Goal: Task Accomplishment & Management: Use online tool/utility

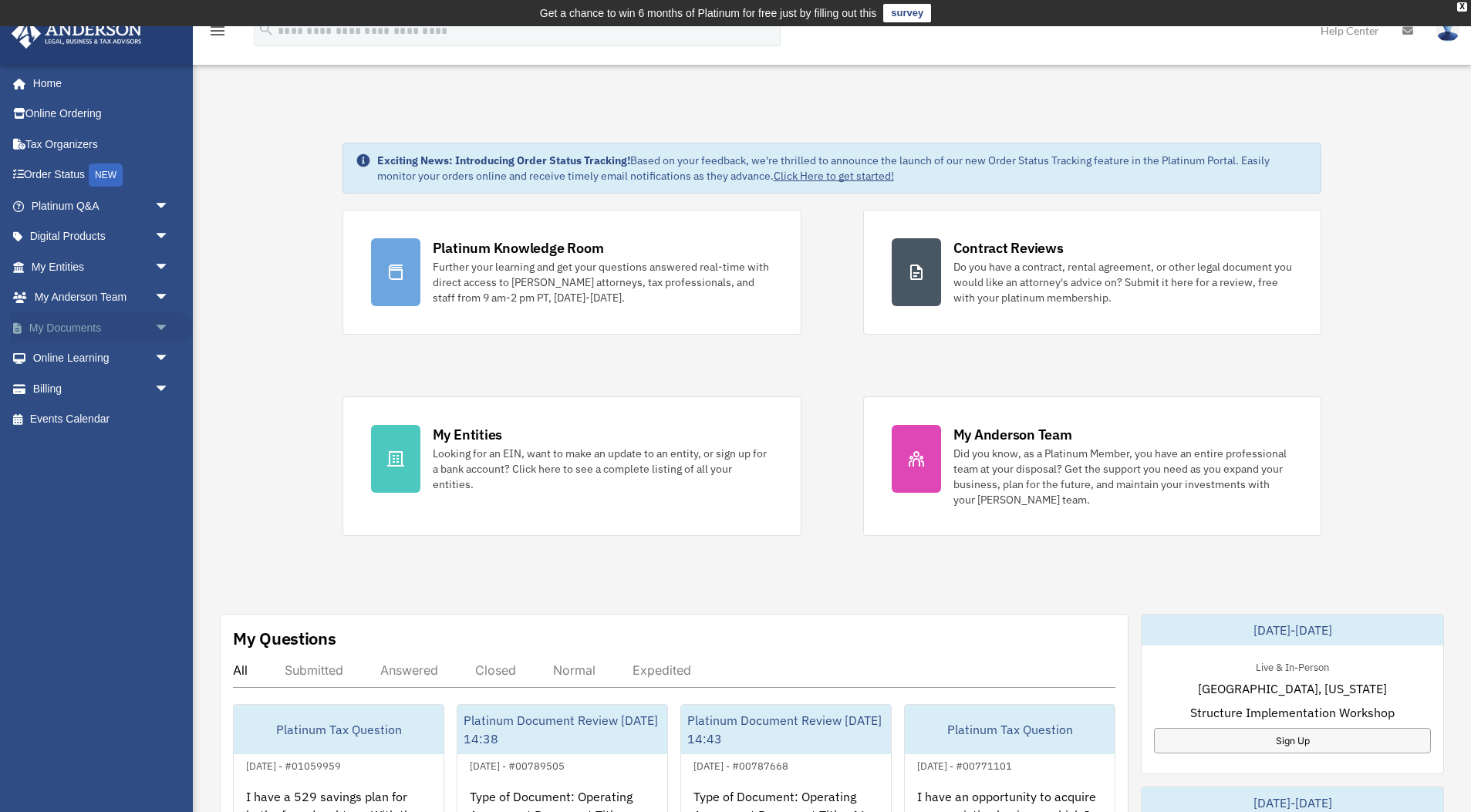
click at [164, 325] on span "arrow_drop_down" at bounding box center [169, 327] width 31 height 31
click at [65, 361] on link "Box" at bounding box center [107, 358] width 171 height 31
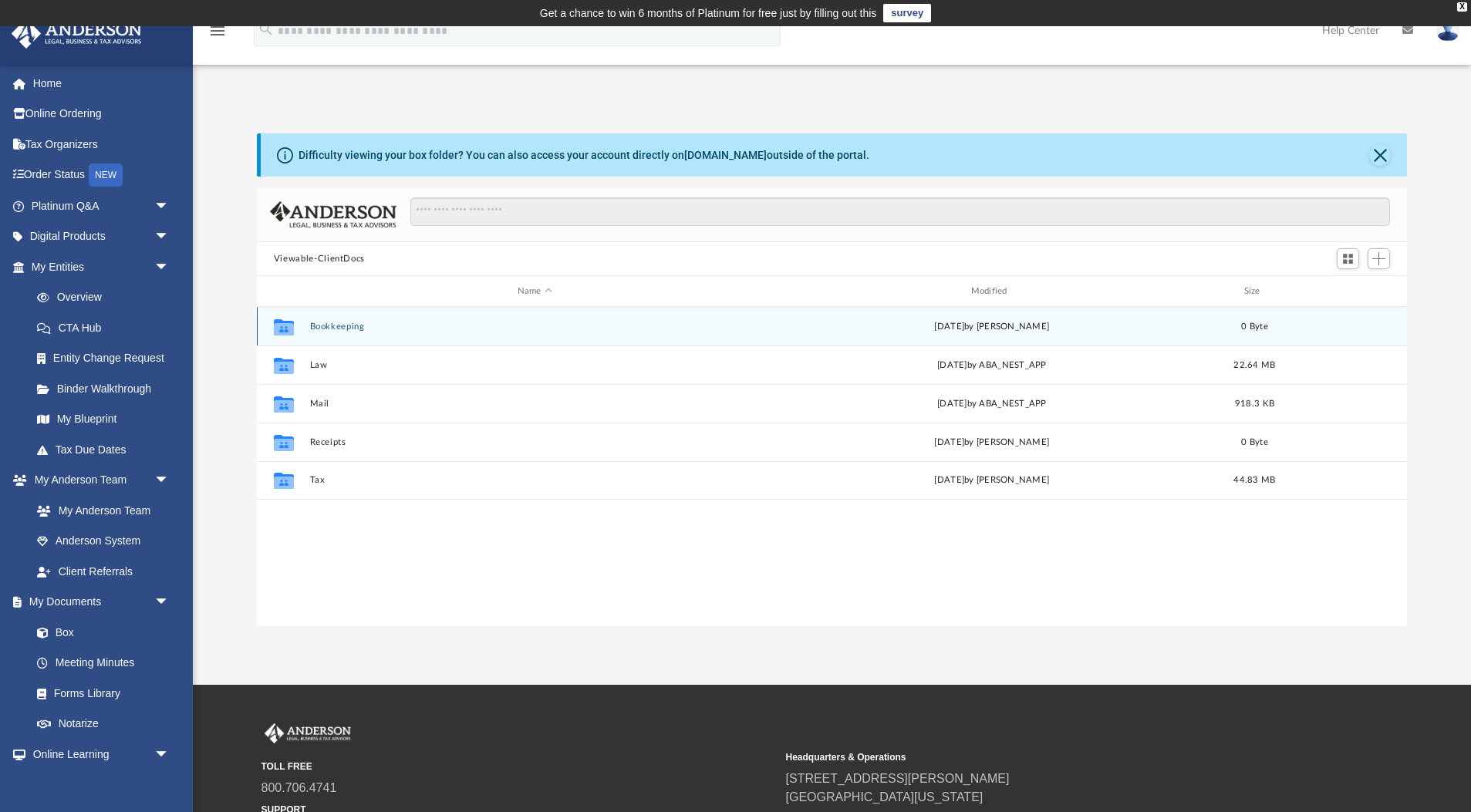
scroll to position [351, 1151]
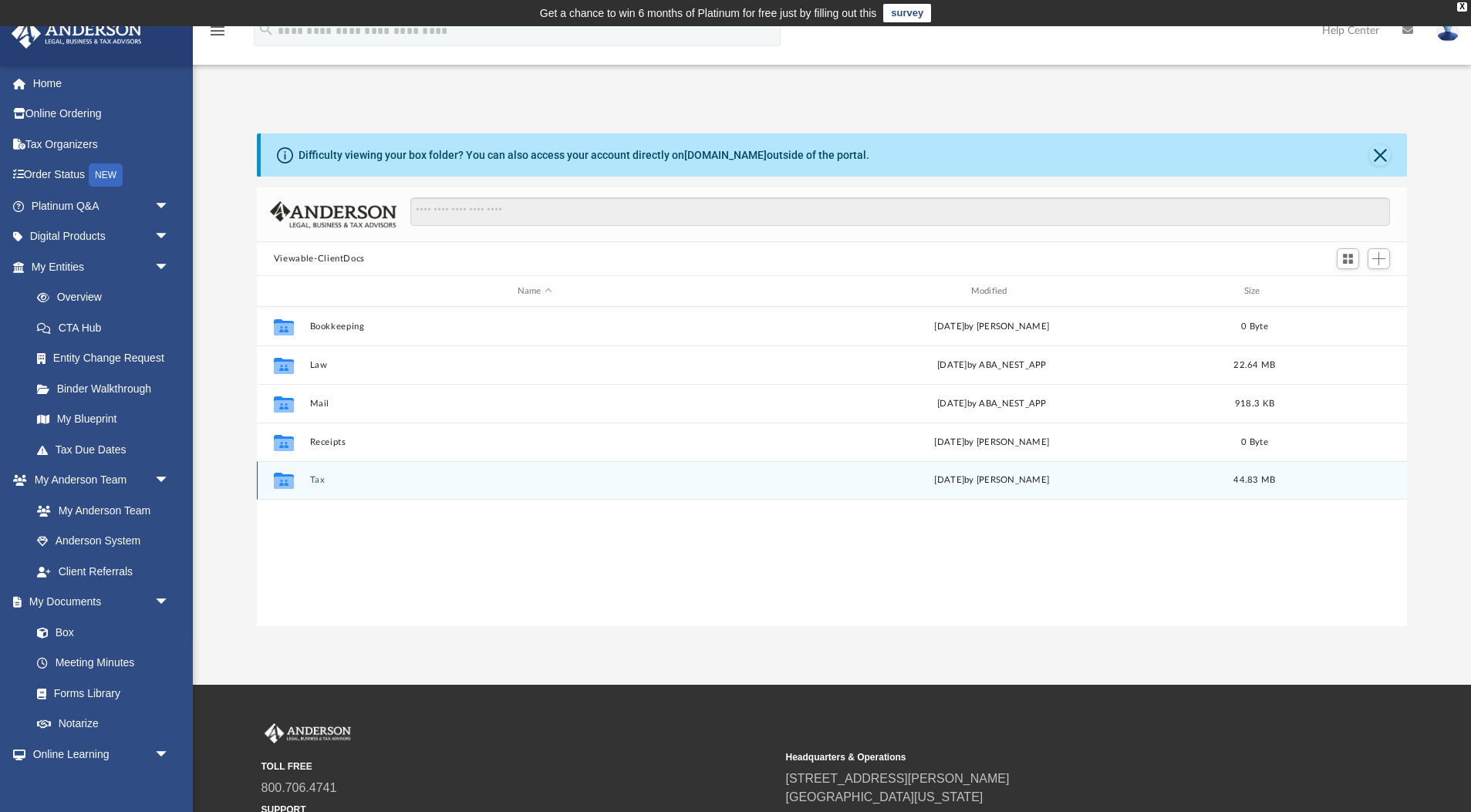
click at [301, 475] on div "Collaborated Folder" at bounding box center [284, 480] width 39 height 25
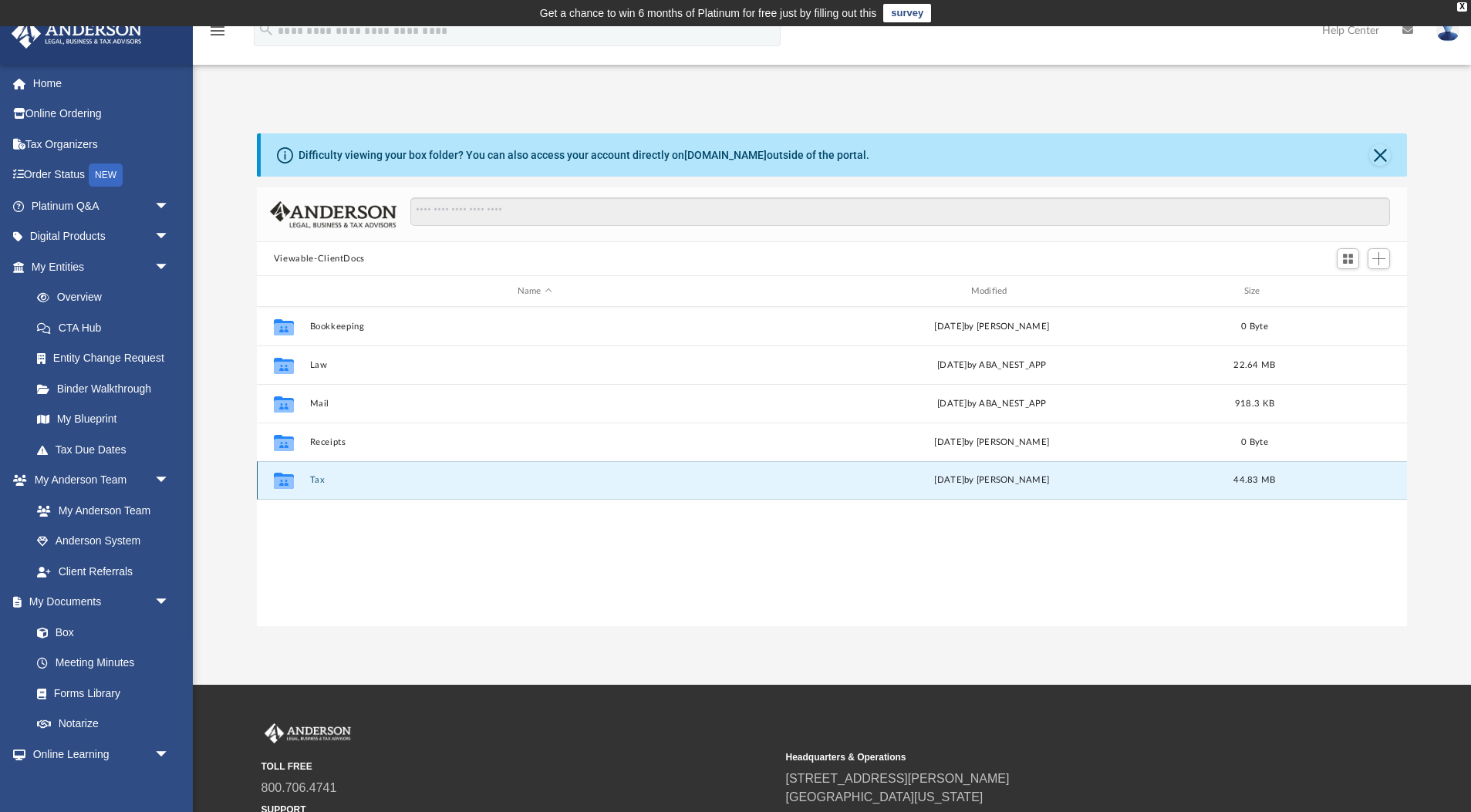
click at [286, 483] on icon "grid" at bounding box center [284, 480] width 20 height 16
click at [320, 481] on button "Tax" at bounding box center [534, 480] width 450 height 10
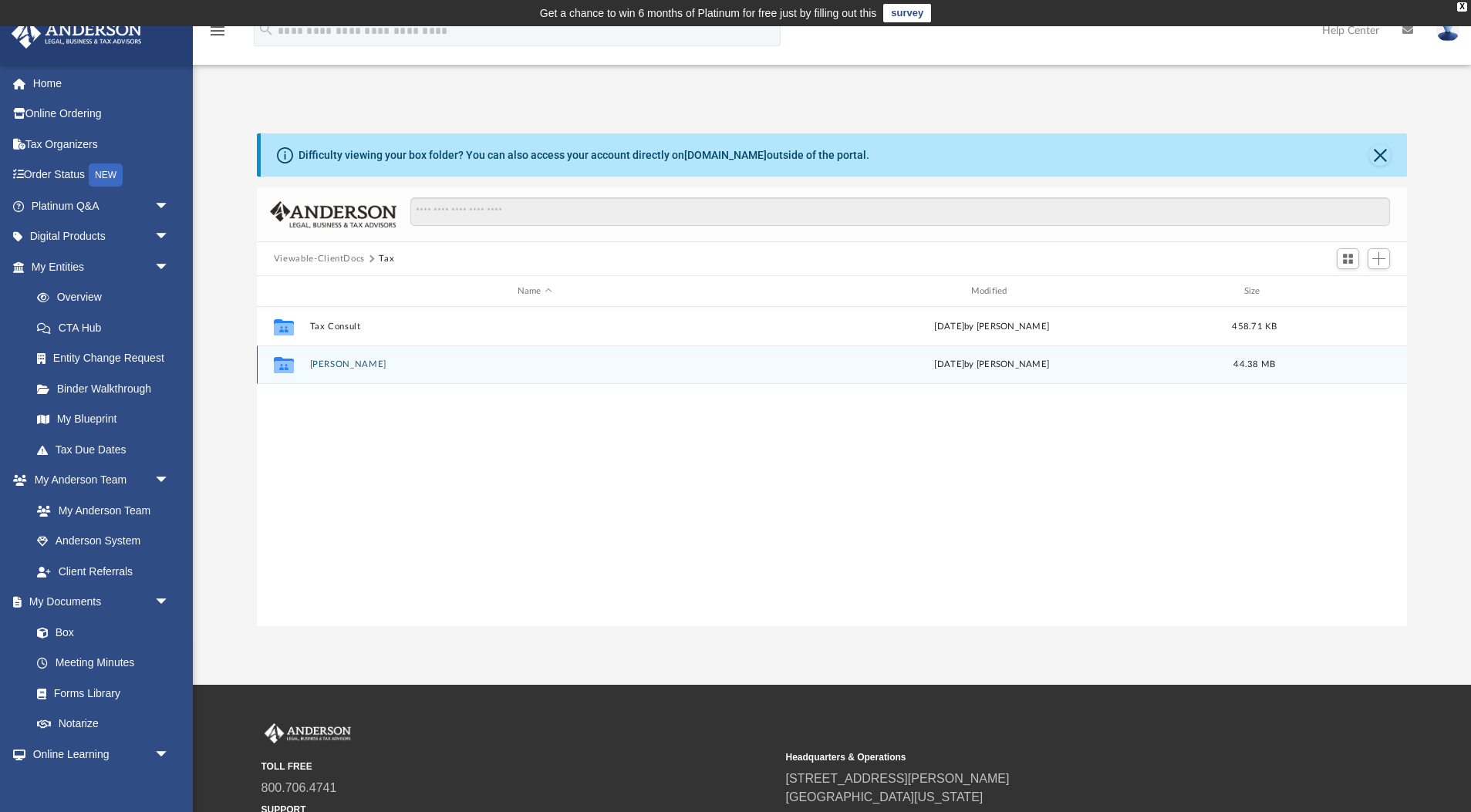
click at [344, 370] on div "Collaborated Folder Teeters, John Sun Aug 17 2025 by Chad Teeters 44.38 MB" at bounding box center [832, 364] width 1150 height 39
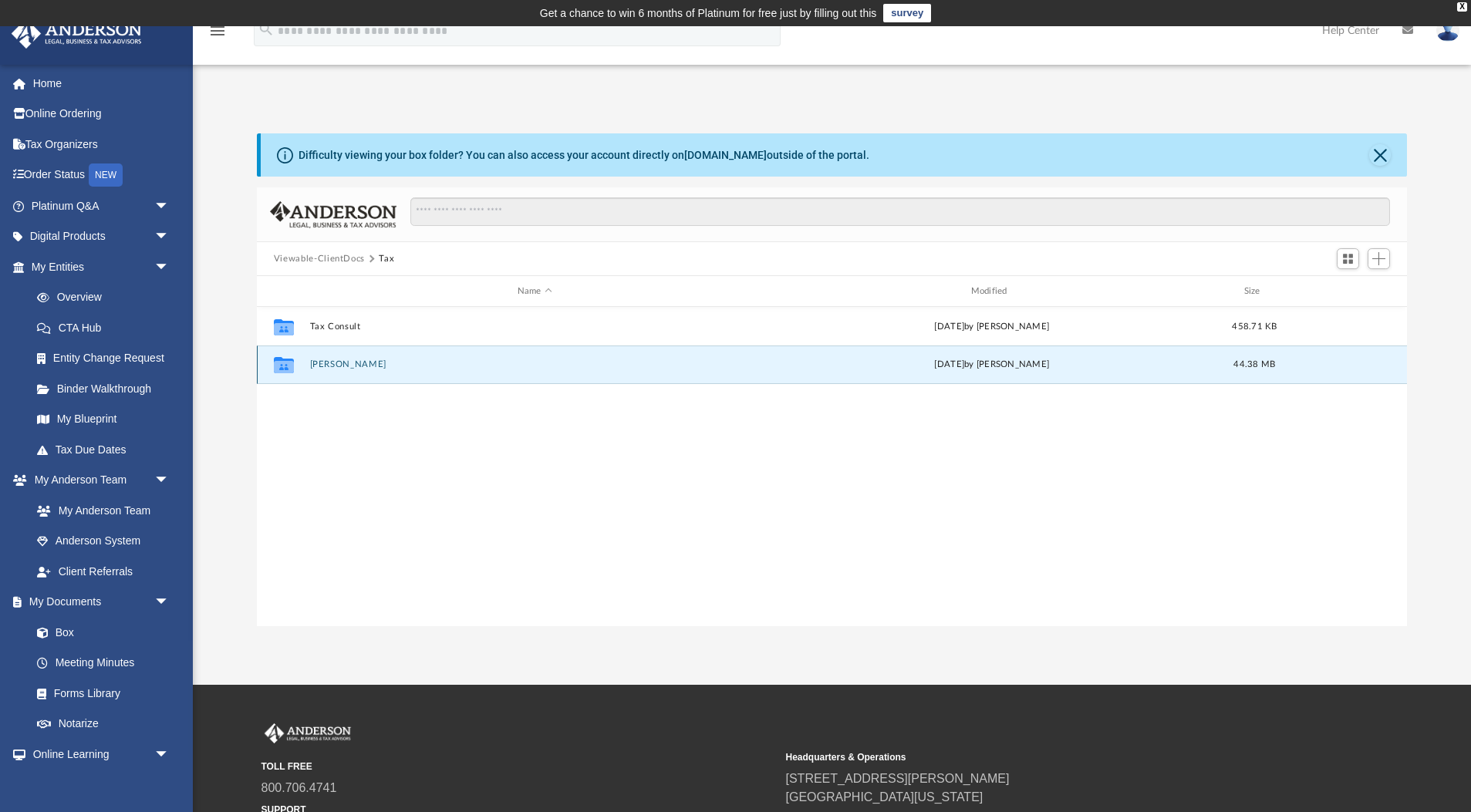
click at [337, 369] on button "Teeters, John" at bounding box center [534, 364] width 450 height 10
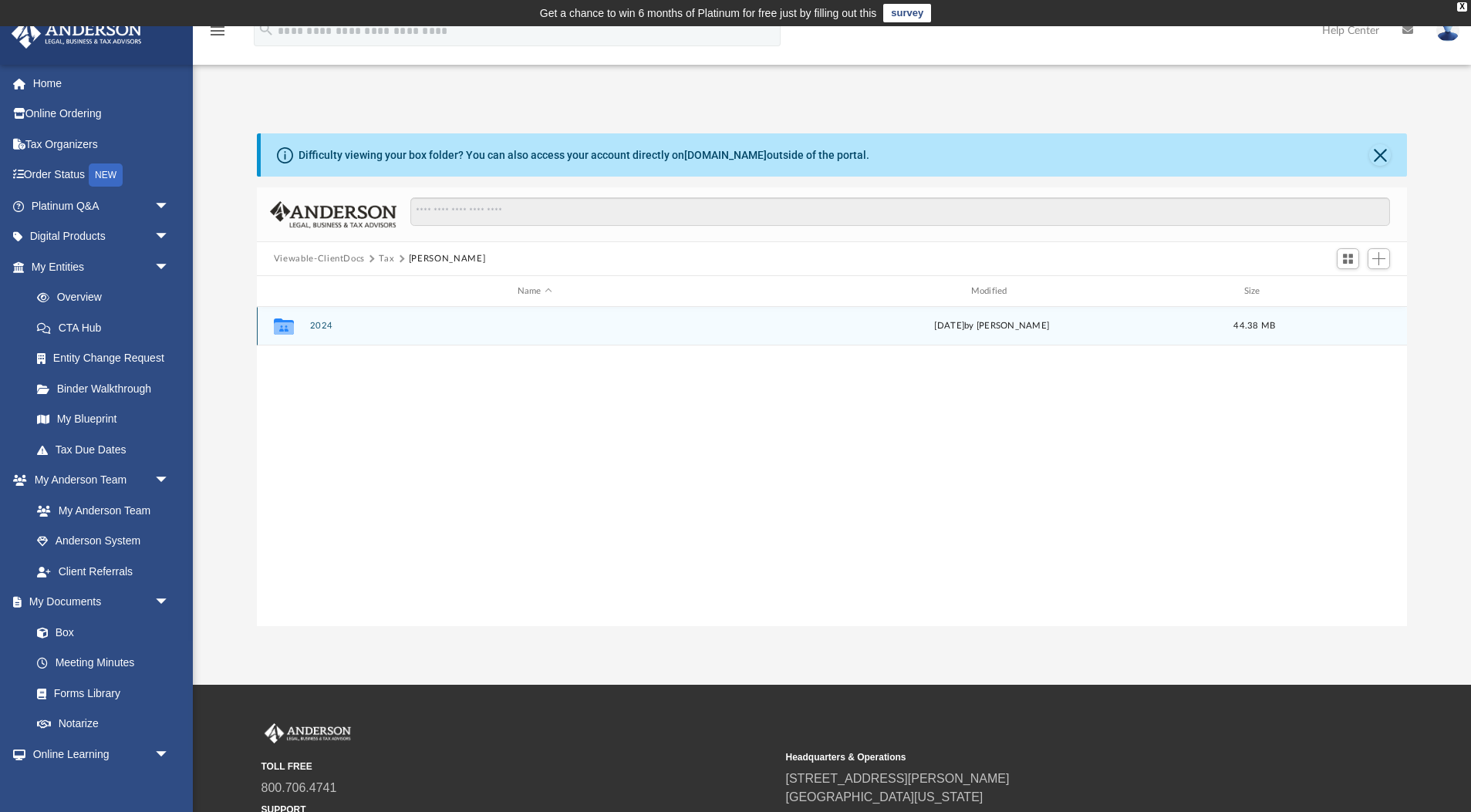
click at [320, 324] on button "2024" at bounding box center [534, 325] width 450 height 10
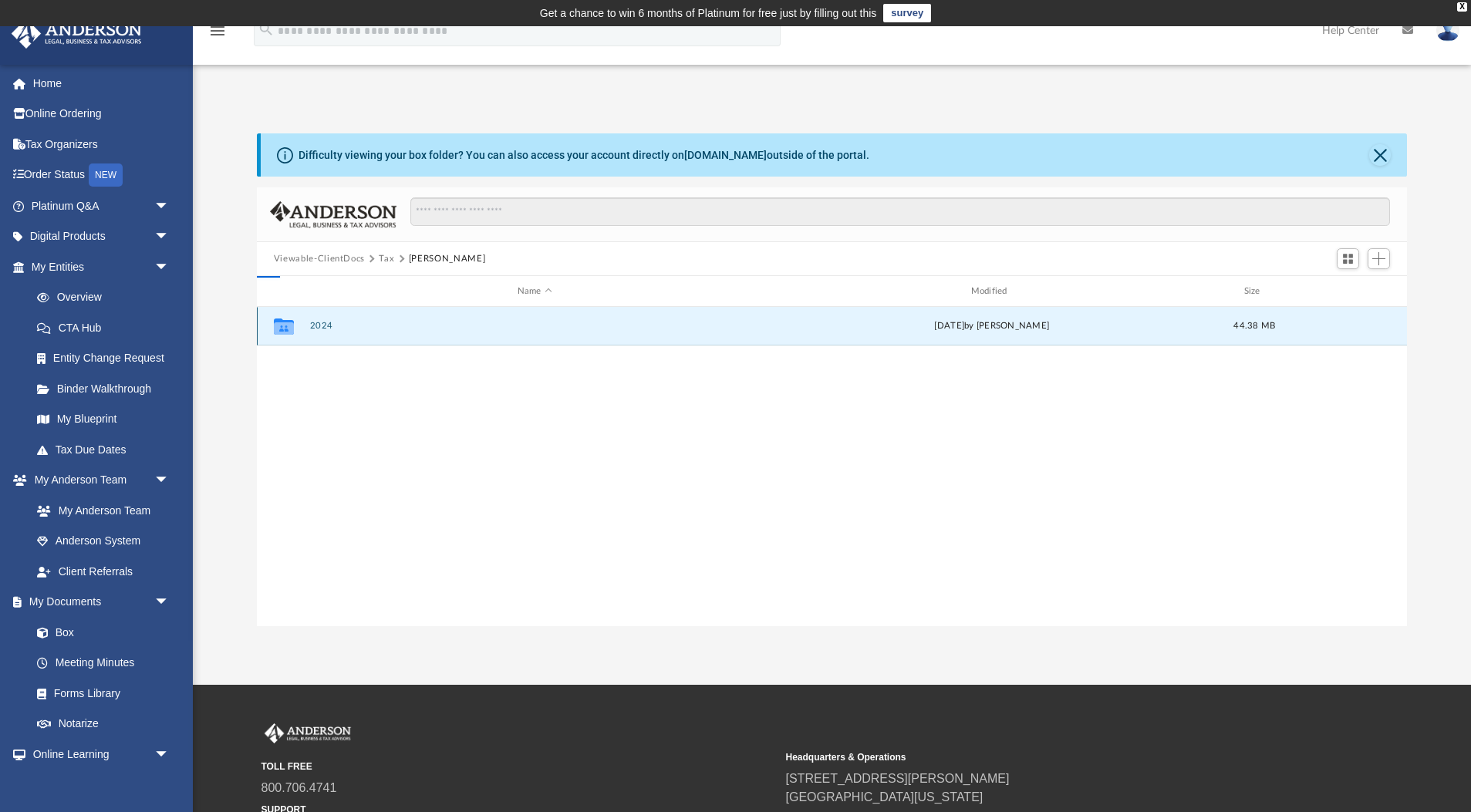
click at [320, 324] on button "2024" at bounding box center [534, 325] width 450 height 10
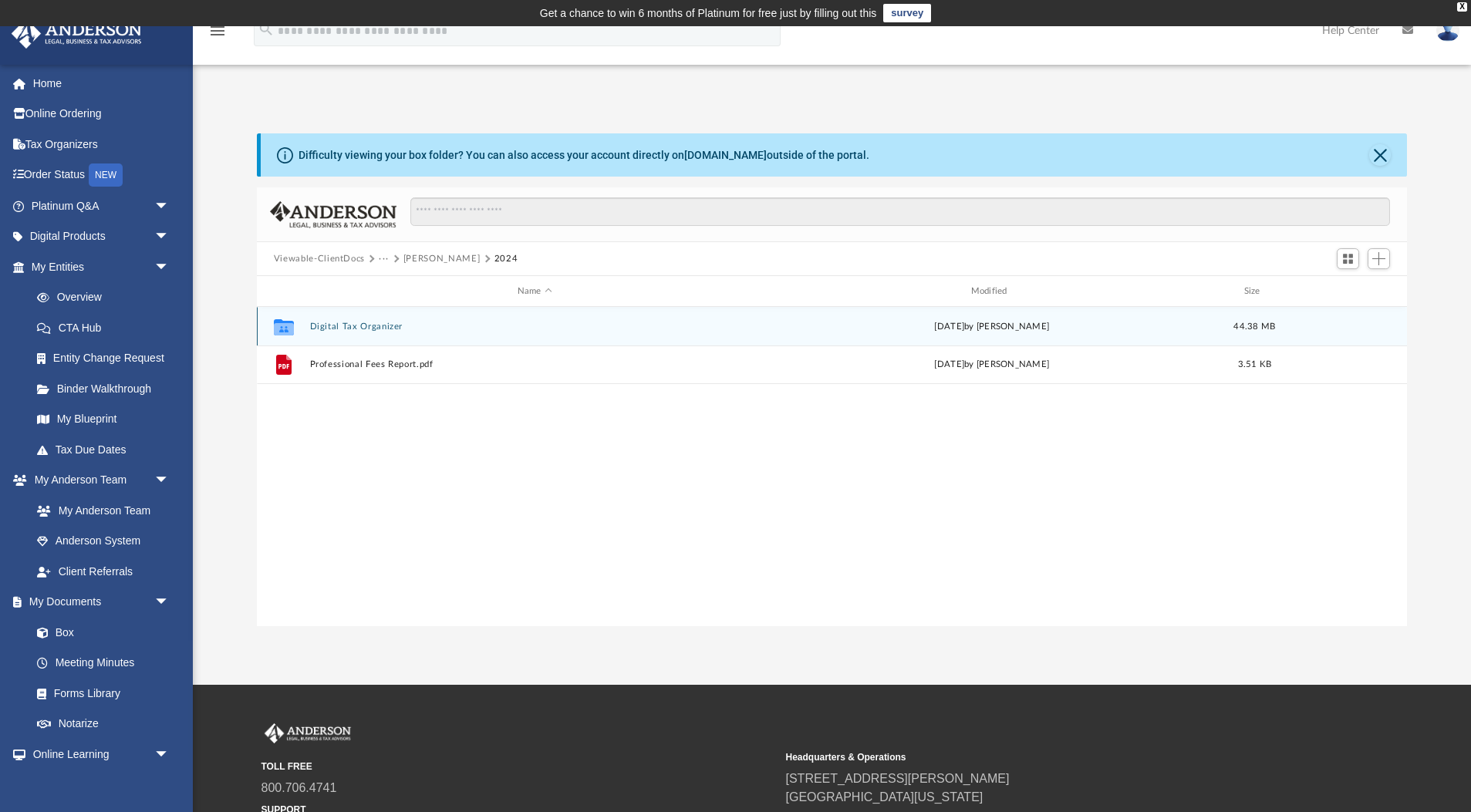
click at [320, 324] on button "Digital Tax Organizer" at bounding box center [534, 326] width 450 height 10
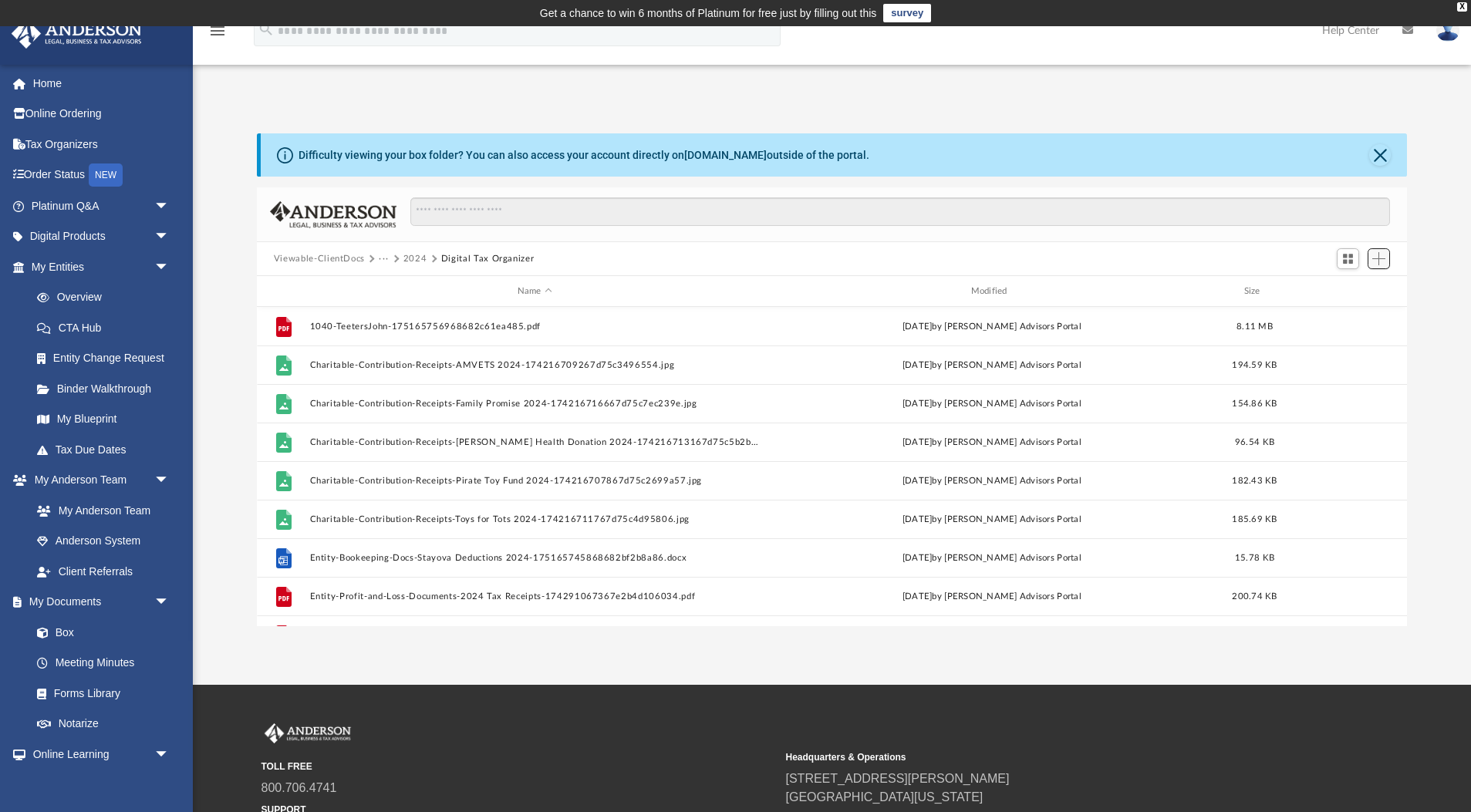
click at [1379, 264] on span "Add" at bounding box center [1378, 259] width 13 height 13
click at [1341, 291] on li "Upload" at bounding box center [1357, 288] width 49 height 16
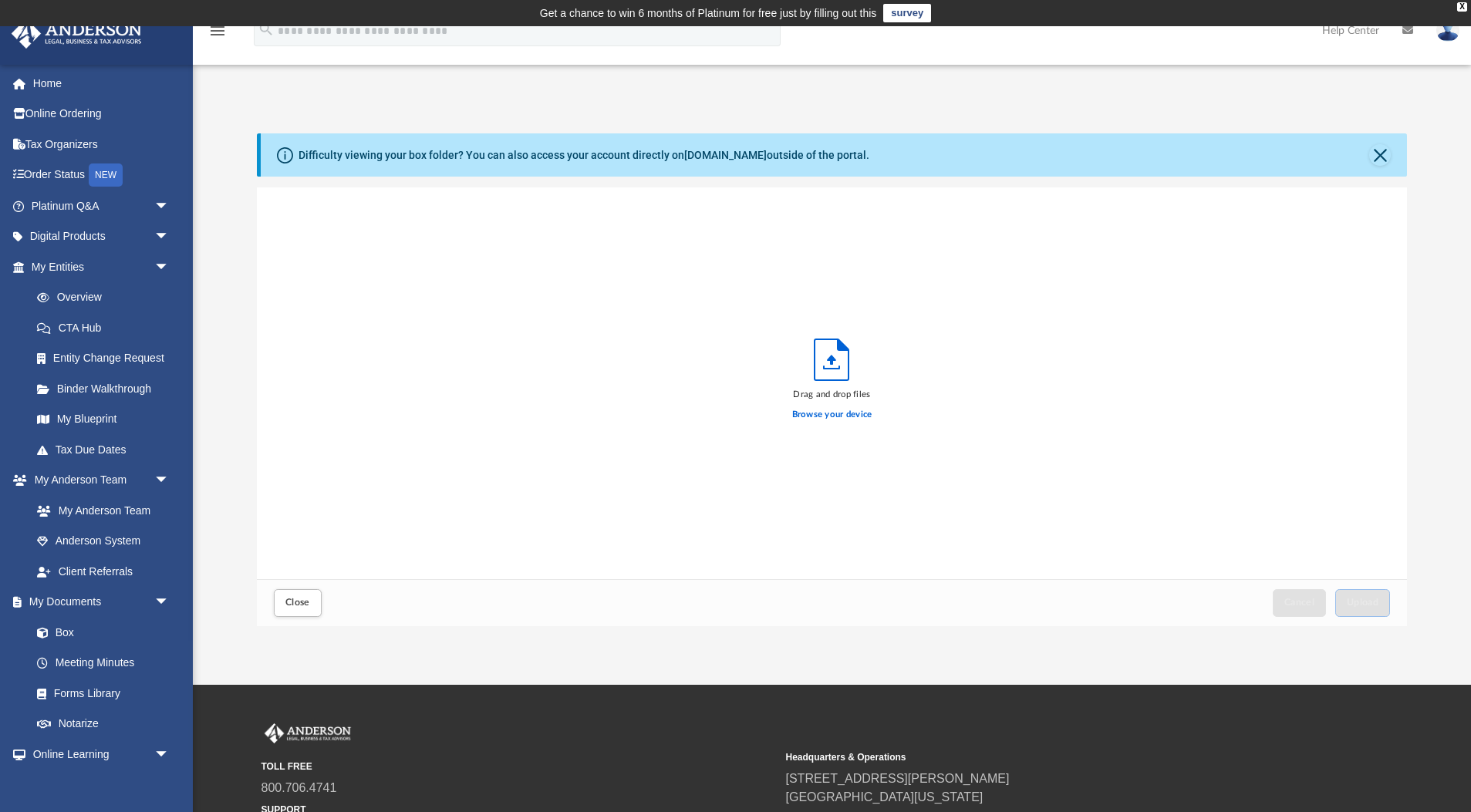
scroll to position [391, 1151]
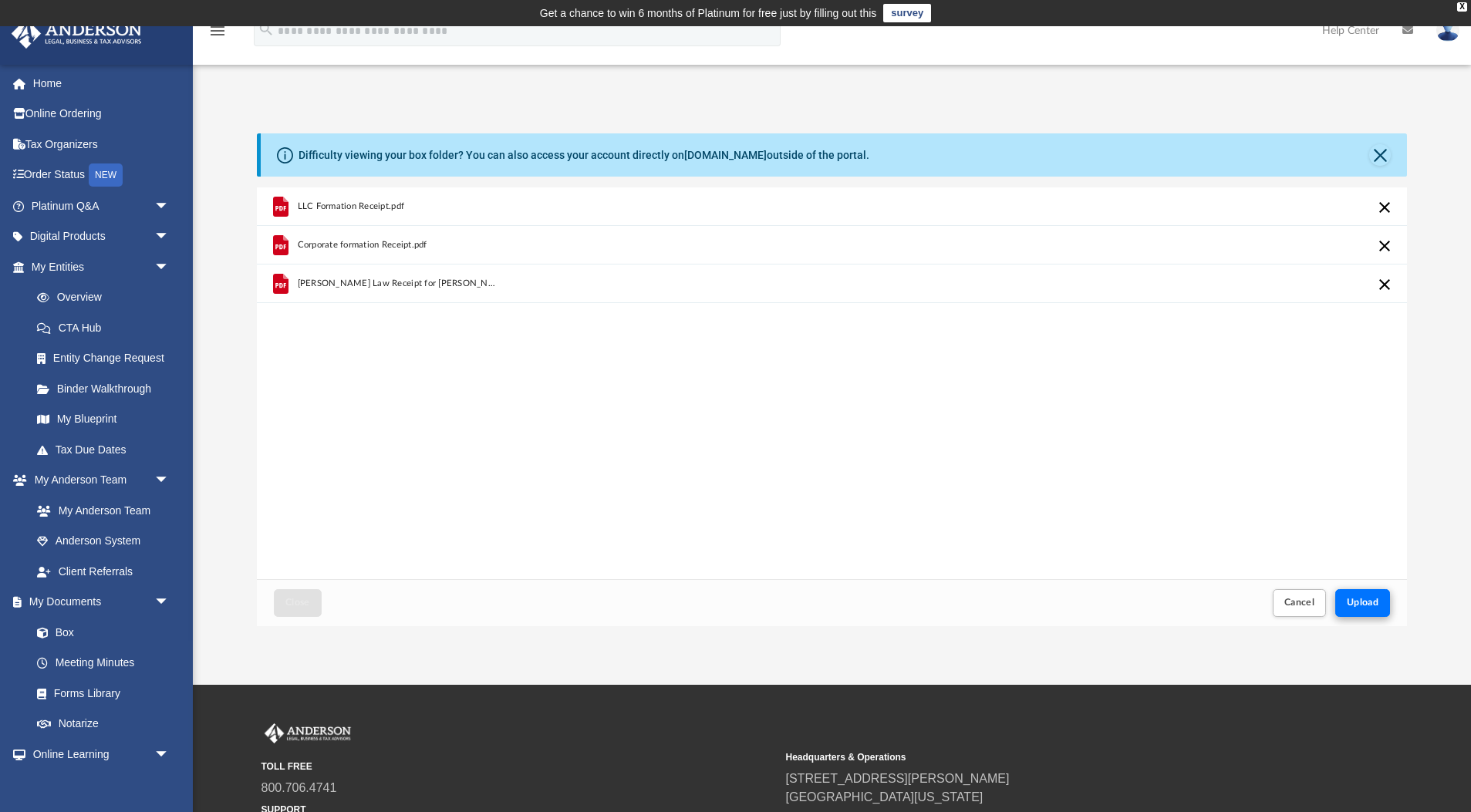
click at [1370, 601] on span "Upload" at bounding box center [1362, 602] width 32 height 9
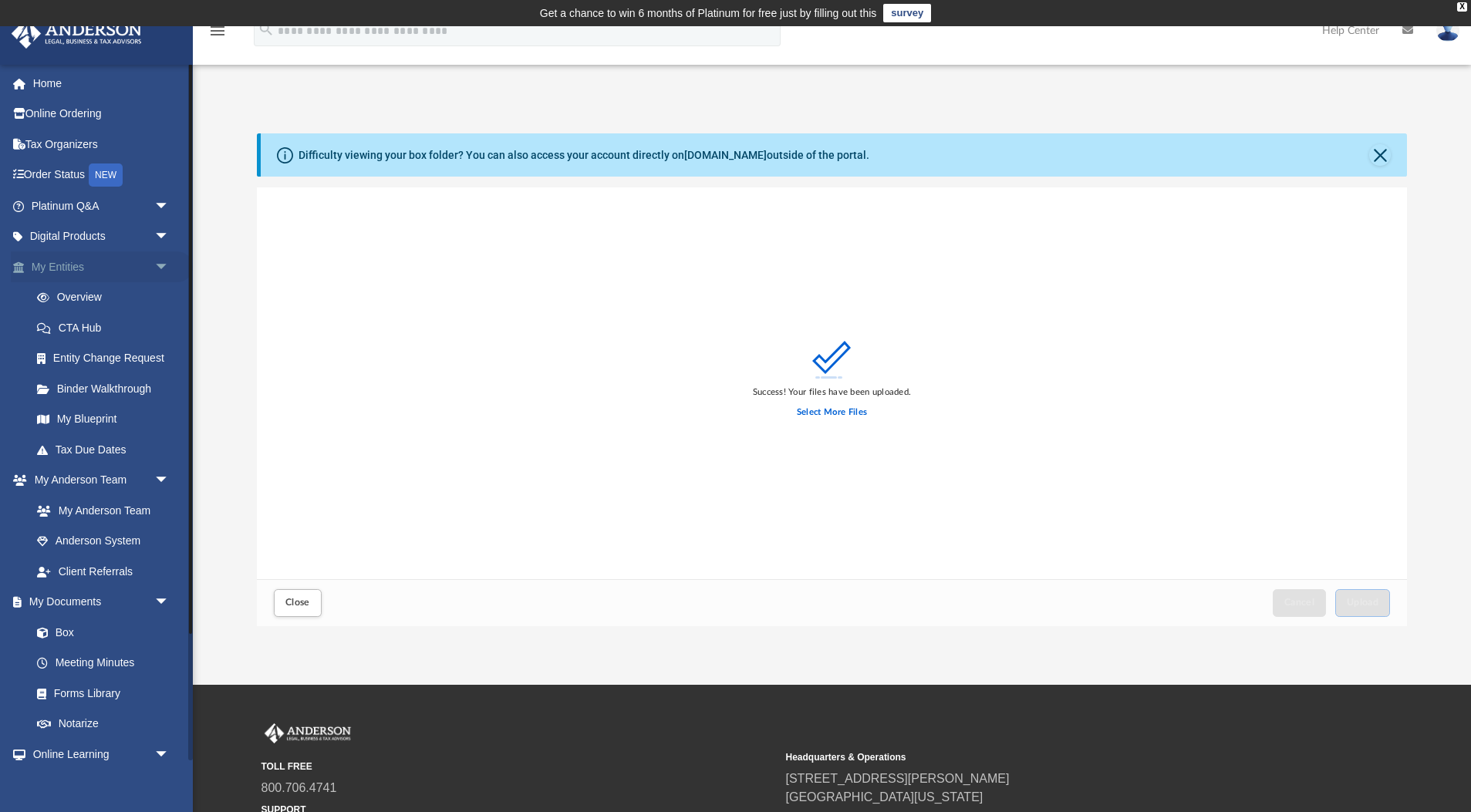
click at [159, 261] on span "arrow_drop_down" at bounding box center [169, 267] width 31 height 31
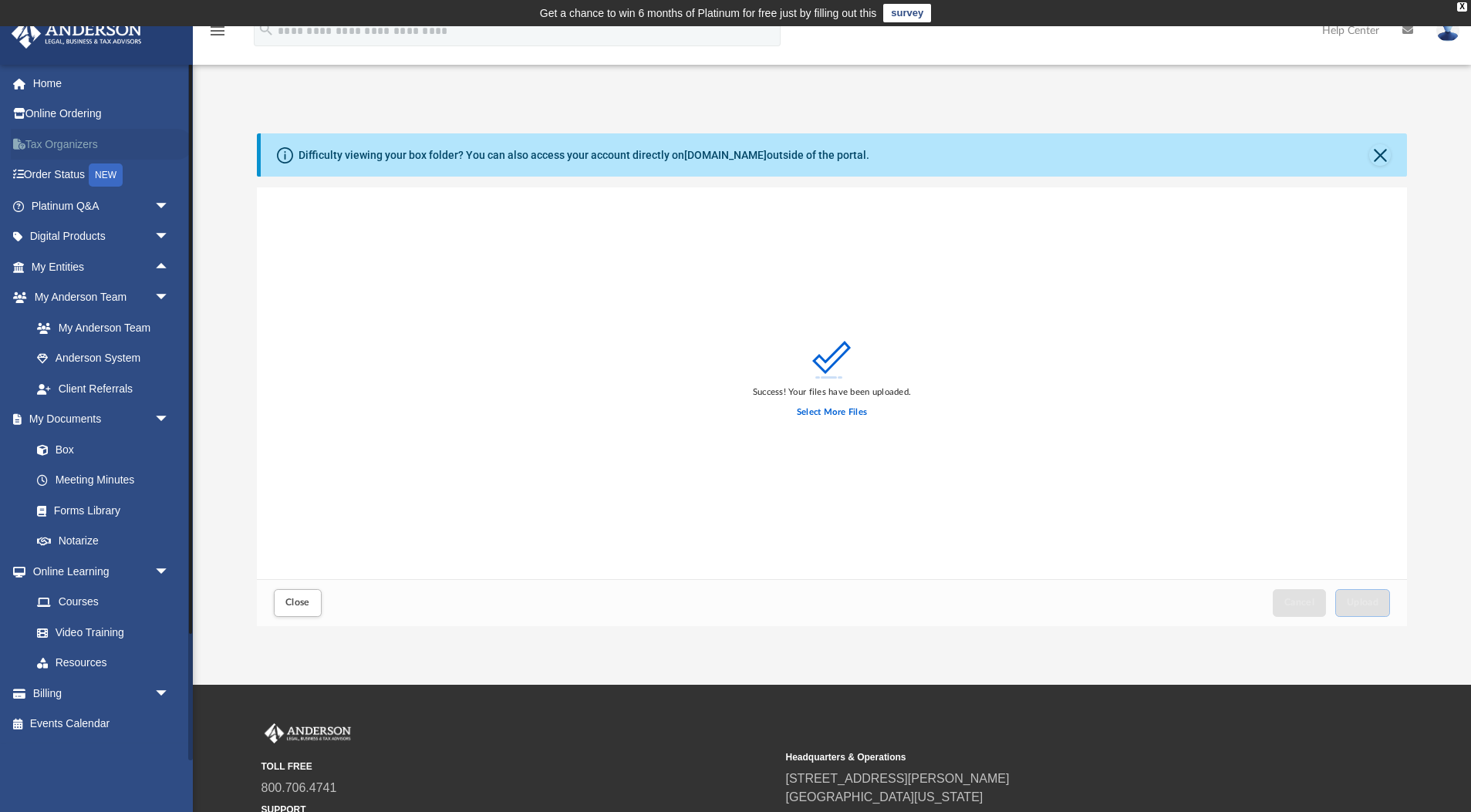
click at [88, 140] on link "Tax Organizers" at bounding box center [101, 144] width 182 height 31
